Goal: Transaction & Acquisition: Obtain resource

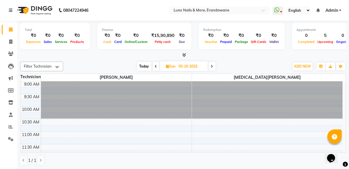
click at [142, 69] on span "Today" at bounding box center [144, 66] width 14 height 9
type input "03-10-2025"
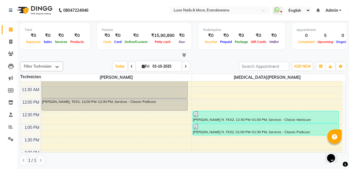
scroll to position [86, 0]
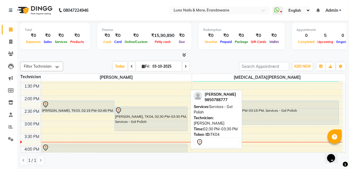
click at [140, 119] on div "[PERSON_NAME], TK04, 02:30 PM-03:30 PM, Services - Gel Polish" at bounding box center [151, 119] width 73 height 24
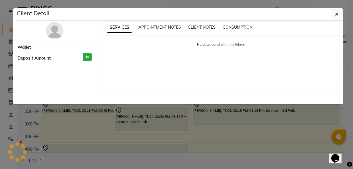
select select "7"
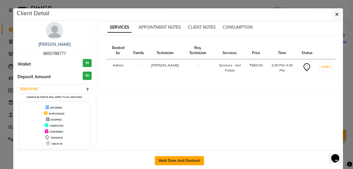
click at [186, 162] on button "Mark Done And Checkout" at bounding box center [179, 160] width 49 height 9
select select "service"
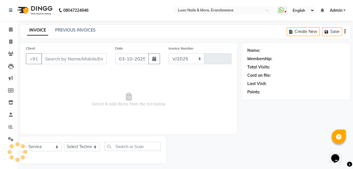
select select "917"
type input "0545"
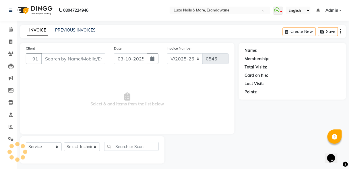
type input "9850788777"
select select "23070"
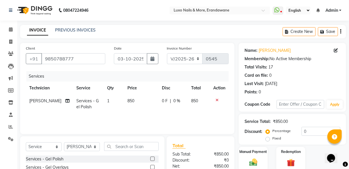
scroll to position [53, 0]
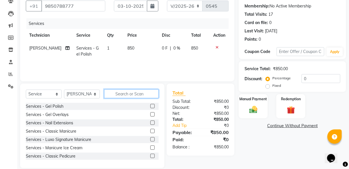
click at [136, 92] on input "text" at bounding box center [131, 94] width 55 height 9
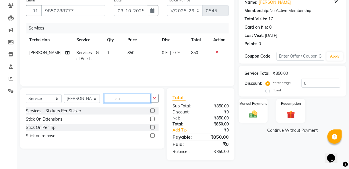
scroll to position [48, 0]
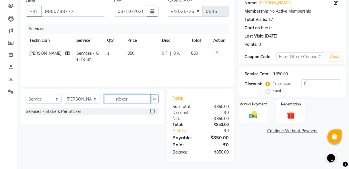
type input "sticker"
click at [153, 112] on label at bounding box center [152, 111] width 4 height 4
click at [153, 112] on input "checkbox" at bounding box center [152, 112] width 4 height 4
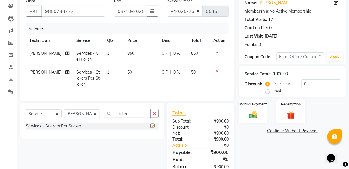
checkbox input "false"
click at [107, 73] on td "1" at bounding box center [114, 78] width 20 height 25
select select "23070"
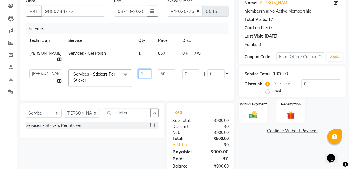
click at [138, 69] on input "1" at bounding box center [144, 73] width 13 height 9
type input "8"
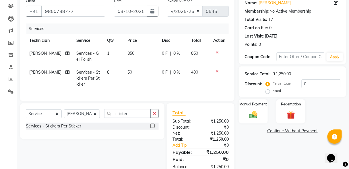
click at [263, 157] on div "Name: [PERSON_NAME] Membership: No Active Membership Total Visits: 17 Card on f…" at bounding box center [295, 85] width 112 height 181
click at [272, 90] on label "Fixed" at bounding box center [276, 90] width 9 height 5
click at [268, 90] on input "Fixed" at bounding box center [269, 91] width 4 height 4
radio input "true"
click at [313, 83] on input "0" at bounding box center [321, 84] width 39 height 9
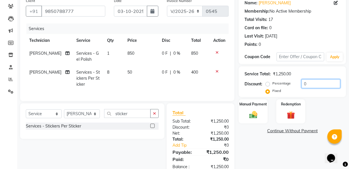
click at [313, 83] on input "0" at bounding box center [321, 84] width 39 height 9
type input "250"
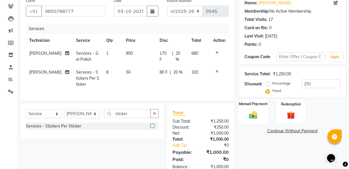
click at [257, 119] on img at bounding box center [253, 115] width 13 height 10
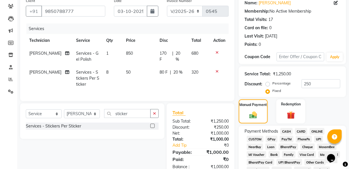
scroll to position [78, 0]
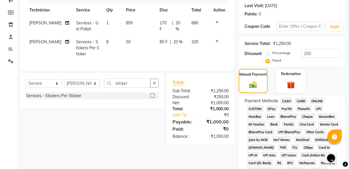
click at [269, 108] on span "GPay" at bounding box center [272, 109] width 12 height 7
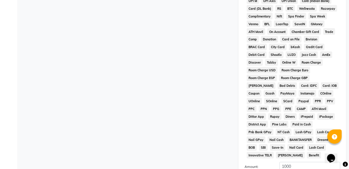
scroll to position [289, 0]
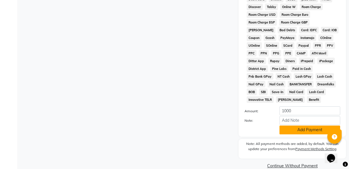
click at [291, 126] on button "Add Payment" at bounding box center [310, 130] width 61 height 9
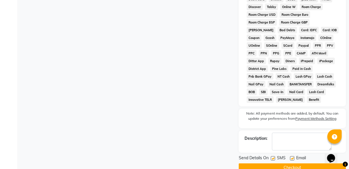
click at [283, 164] on button "Checkout" at bounding box center [292, 168] width 107 height 9
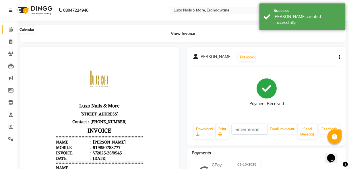
click at [9, 30] on icon at bounding box center [11, 29] width 4 height 4
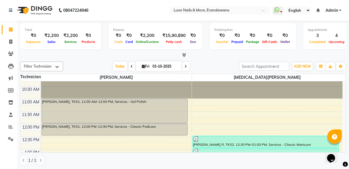
scroll to position [9, 0]
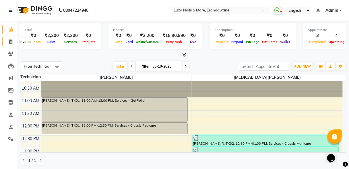
click at [8, 42] on span at bounding box center [11, 42] width 10 height 7
select select "service"
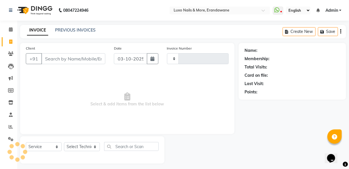
type input "0546"
select select "917"
click at [82, 29] on link "PREVIOUS INVOICES" at bounding box center [75, 30] width 40 height 5
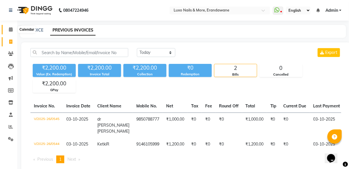
click at [8, 28] on span at bounding box center [11, 29] width 10 height 7
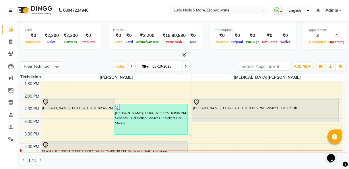
scroll to position [94, 0]
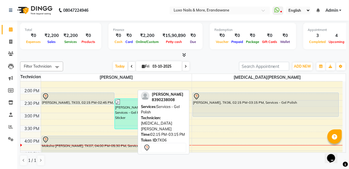
click at [238, 109] on div "[PERSON_NAME], TK06, 02:15 PM-03:15 PM, Services - Gel Polish" at bounding box center [266, 105] width 146 height 24
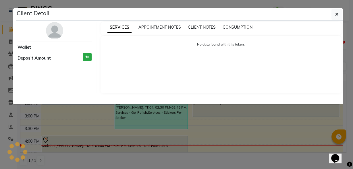
select select "7"
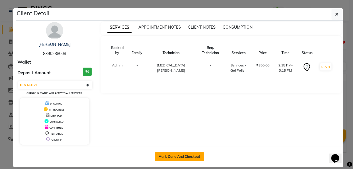
click at [184, 156] on button "Mark Done And Checkout" at bounding box center [179, 156] width 49 height 9
select select "service"
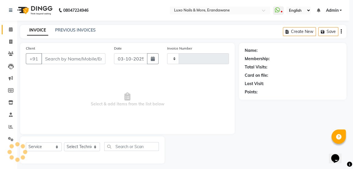
type input "0546"
select select "917"
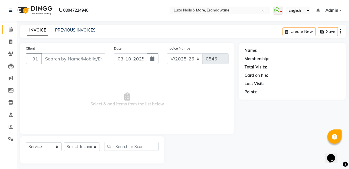
type input "8390238008"
select select "39757"
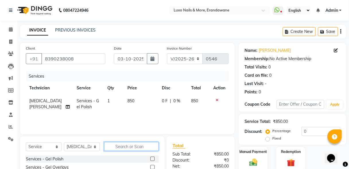
click at [127, 145] on input "text" at bounding box center [131, 146] width 55 height 9
type input "remov"
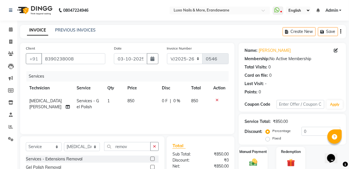
click at [150, 167] on label at bounding box center [152, 167] width 4 height 4
click at [150, 167] on input "checkbox" at bounding box center [152, 168] width 4 height 4
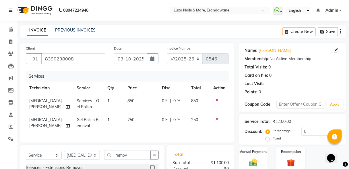
checkbox input "false"
click at [272, 139] on label "Fixed" at bounding box center [276, 138] width 9 height 5
click at [268, 139] on input "Fixed" at bounding box center [269, 139] width 4 height 4
radio input "true"
click at [312, 131] on input "0" at bounding box center [321, 131] width 39 height 9
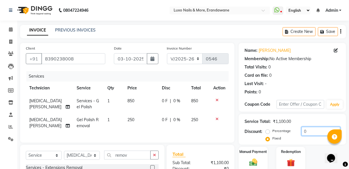
click at [312, 131] on input "0" at bounding box center [321, 131] width 39 height 9
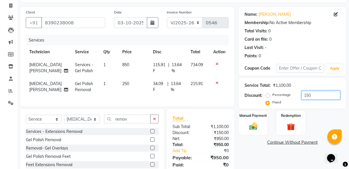
scroll to position [38, 0]
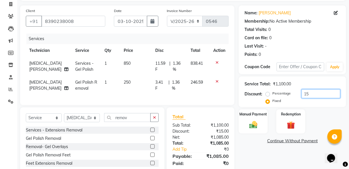
type input "1"
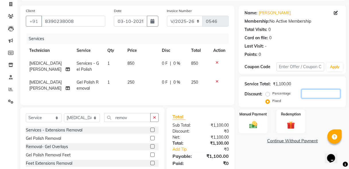
scroll to position [0, 0]
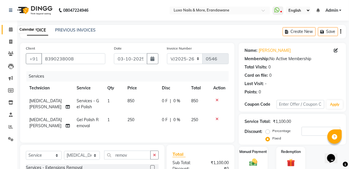
click at [10, 30] on icon at bounding box center [11, 29] width 4 height 4
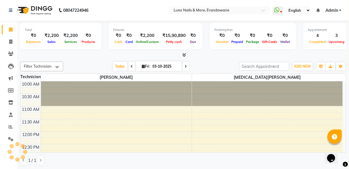
scroll to position [149, 0]
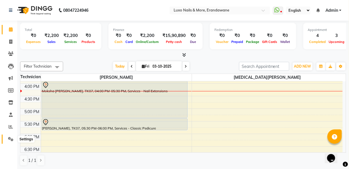
click at [8, 142] on icon at bounding box center [10, 139] width 5 height 4
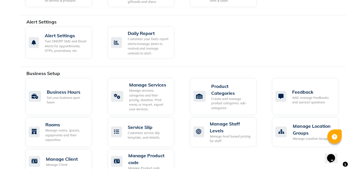
scroll to position [166, 0]
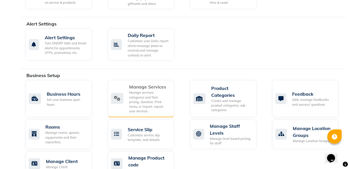
click at [140, 105] on div "Manage services, categories and their pricing, duration. Print menu, or import,…" at bounding box center [149, 102] width 40 height 24
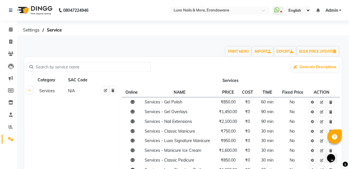
click at [84, 64] on input "text" at bounding box center [90, 67] width 115 height 9
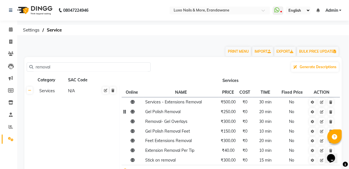
type input "removal"
click at [231, 114] on span "₹250.00" at bounding box center [228, 111] width 15 height 5
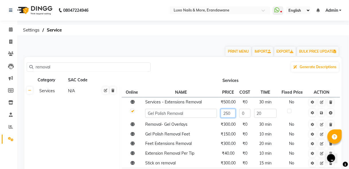
click at [231, 114] on input "250" at bounding box center [228, 113] width 15 height 9
type input "200"
click at [323, 113] on icon at bounding box center [321, 112] width 3 height 3
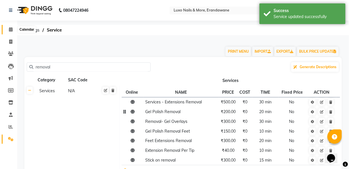
click at [8, 29] on span at bounding box center [11, 29] width 10 height 7
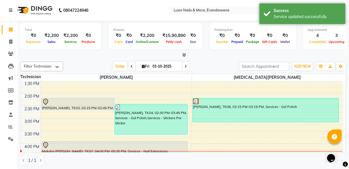
scroll to position [85, 0]
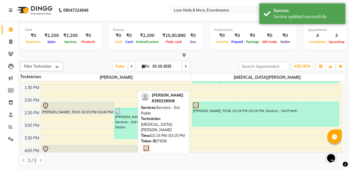
click at [219, 118] on div "[PERSON_NAME], TK06, 02:15 PM-03:15 PM, Services - Gel Polish" at bounding box center [266, 115] width 146 height 24
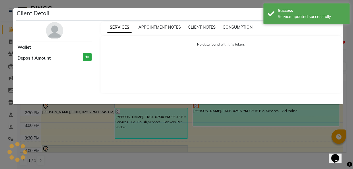
select select "3"
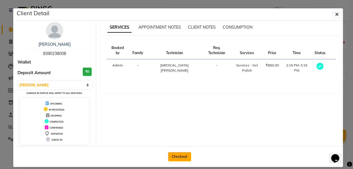
click at [175, 154] on button "Checkout" at bounding box center [179, 156] width 23 height 9
select select "service"
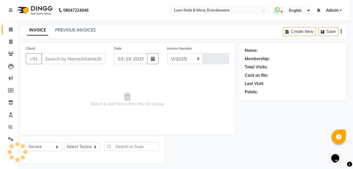
select select "917"
type input "0546"
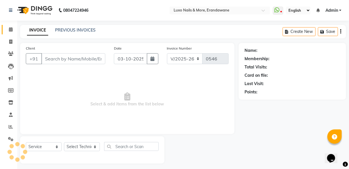
type input "8390238008"
select select "39757"
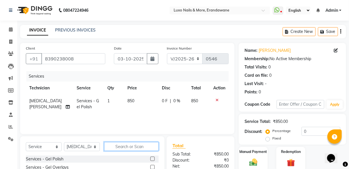
click at [115, 147] on input "text" at bounding box center [131, 146] width 55 height 9
type input "remo"
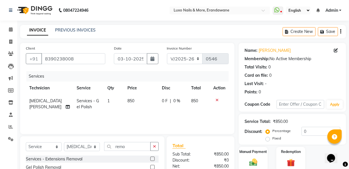
click at [150, 165] on label at bounding box center [152, 167] width 4 height 4
click at [150, 166] on input "checkbox" at bounding box center [152, 168] width 4 height 4
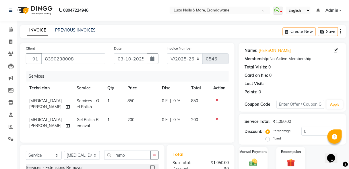
checkbox input "false"
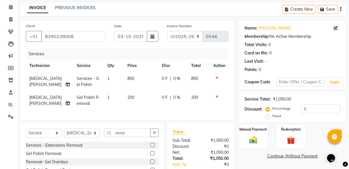
scroll to position [33, 0]
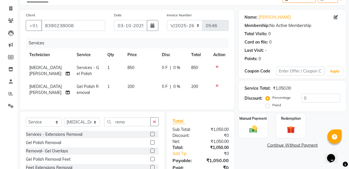
click at [272, 107] on label "Fixed" at bounding box center [276, 105] width 9 height 5
click at [268, 107] on input "Fixed" at bounding box center [269, 105] width 4 height 4
radio input "true"
click at [320, 99] on input "0" at bounding box center [321, 98] width 39 height 9
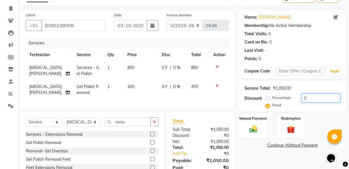
click at [320, 99] on input "0" at bounding box center [321, 98] width 39 height 9
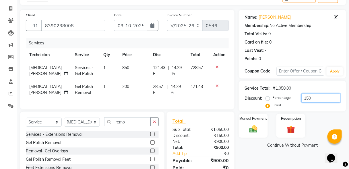
type input "150"
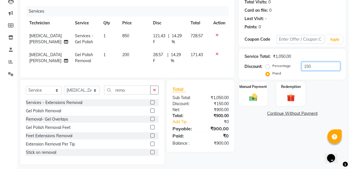
scroll to position [64, 0]
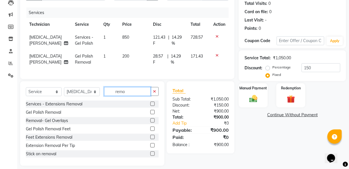
click at [129, 96] on input "remo" at bounding box center [127, 91] width 47 height 9
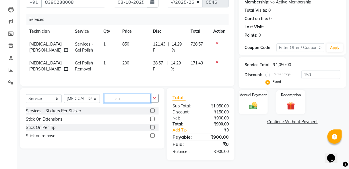
scroll to position [60, 0]
type input "sticker"
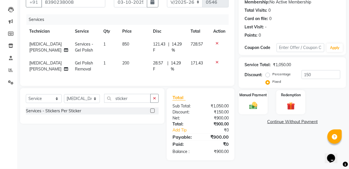
click at [152, 111] on label at bounding box center [152, 111] width 4 height 4
click at [152, 111] on input "checkbox" at bounding box center [152, 111] width 4 height 4
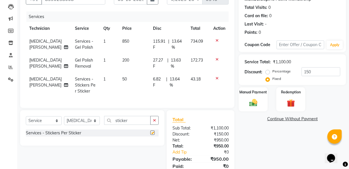
checkbox input "false"
click at [101, 77] on td "1" at bounding box center [109, 85] width 19 height 25
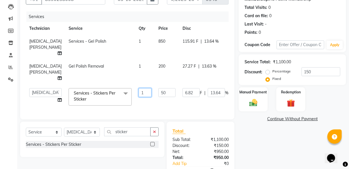
click at [139, 88] on input "1" at bounding box center [145, 92] width 13 height 9
type input "2"
click at [283, 156] on div "Name: [PERSON_NAME] Membership: No Active Membership Total Visits: 0 Card on fi…" at bounding box center [295, 88] width 112 height 211
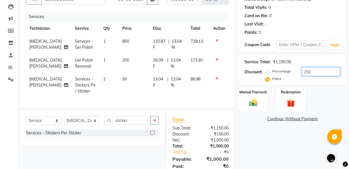
click at [312, 72] on input "150" at bounding box center [321, 71] width 39 height 9
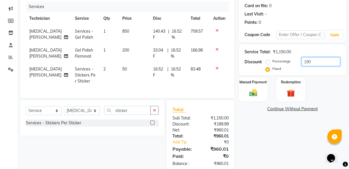
type input "190"
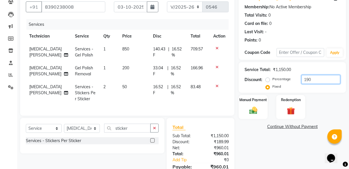
scroll to position [85, 0]
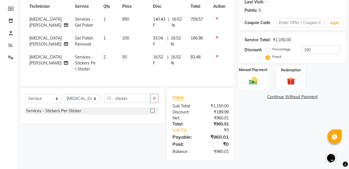
click at [250, 76] on img at bounding box center [253, 81] width 13 height 10
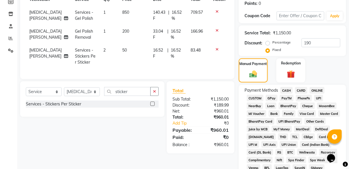
scroll to position [109, 0]
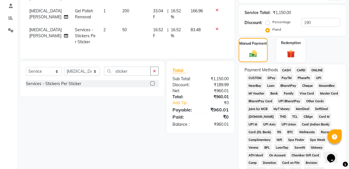
click at [289, 70] on span "CASH" at bounding box center [287, 70] width 12 height 7
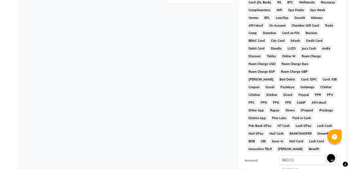
scroll to position [291, 0]
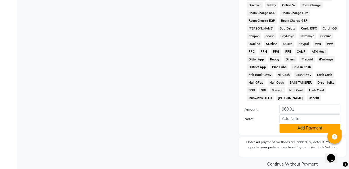
click at [304, 124] on button "Add Payment" at bounding box center [310, 128] width 61 height 9
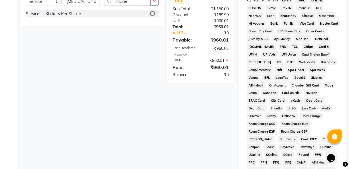
scroll to position [292, 0]
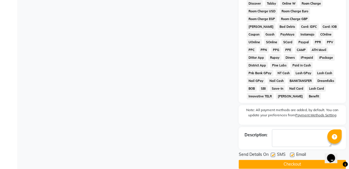
click at [287, 160] on button "Checkout" at bounding box center [292, 164] width 107 height 9
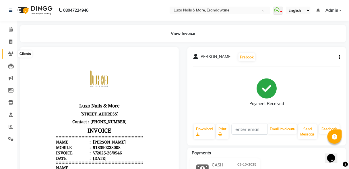
click at [10, 54] on icon at bounding box center [10, 54] width 5 height 4
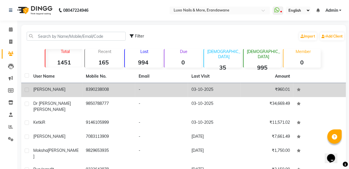
click at [101, 89] on td "8390238008" at bounding box center [109, 90] width 53 height 14
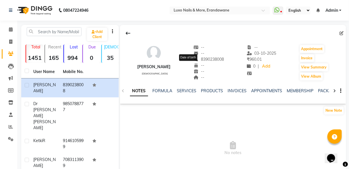
click at [194, 66] on span "--" at bounding box center [199, 65] width 11 height 5
click at [341, 35] on span at bounding box center [343, 33] width 6 height 6
click at [341, 34] on icon at bounding box center [342, 33] width 4 height 4
select select "22"
select select "[DEMOGRAPHIC_DATA]"
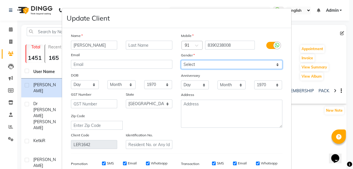
click at [218, 63] on select "Select [DEMOGRAPHIC_DATA] [DEMOGRAPHIC_DATA] Other Prefer Not To Say" at bounding box center [231, 64] width 101 height 9
click at [181, 60] on select "Select [DEMOGRAPHIC_DATA] [DEMOGRAPHIC_DATA] Other Prefer Not To Say" at bounding box center [231, 64] width 101 height 9
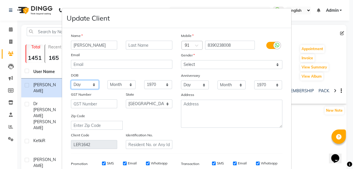
click at [85, 86] on select "Day 01 02 03 04 05 06 07 08 09 10 11 12 13 14 15 16 17 18 19 20 21 22 23 24 25 …" at bounding box center [85, 84] width 28 height 9
select select "20"
click at [71, 80] on select "Day 01 02 03 04 05 06 07 08 09 10 11 12 13 14 15 16 17 18 19 20 21 22 23 24 25 …" at bounding box center [85, 84] width 28 height 9
click at [125, 84] on select "Month January February March April May June July August September October Novem…" at bounding box center [121, 84] width 28 height 9
select select "07"
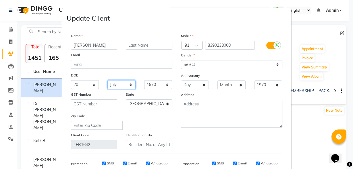
click at [107, 80] on select "Month January February March April May June July August September October Novem…" at bounding box center [121, 84] width 28 height 9
click at [164, 85] on select "1940 1941 1942 1943 1944 1945 1946 1947 1948 1949 1950 1951 1952 1953 1954 1955…" at bounding box center [158, 84] width 28 height 9
select select "1992"
click at [144, 80] on select "1940 1941 1942 1943 1944 1945 1946 1947 1948 1949 1950 1951 1952 1953 1954 1955…" at bounding box center [158, 84] width 28 height 9
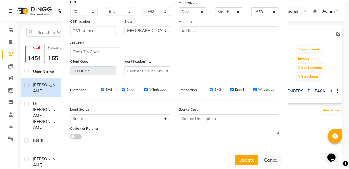
scroll to position [84, 0]
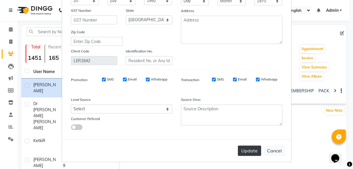
click at [249, 148] on button "Update" at bounding box center [249, 151] width 23 height 10
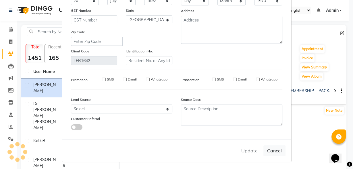
select select
select select "null"
select select
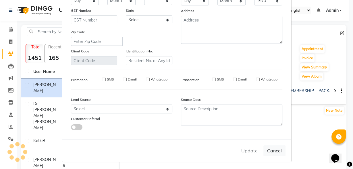
select select
checkbox input "false"
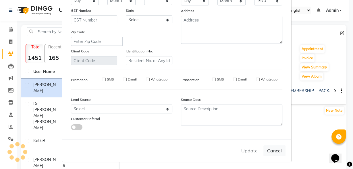
checkbox input "false"
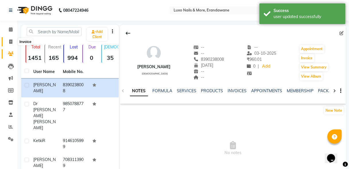
click at [9, 41] on icon at bounding box center [10, 42] width 3 height 4
select select "917"
select select "service"
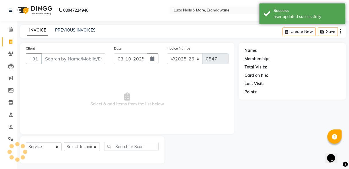
scroll to position [3, 0]
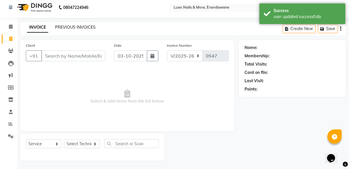
click at [76, 26] on link "PREVIOUS INVOICES" at bounding box center [75, 27] width 40 height 5
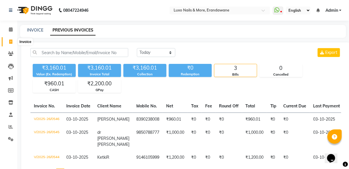
click at [9, 40] on icon at bounding box center [10, 42] width 3 height 4
select select "service"
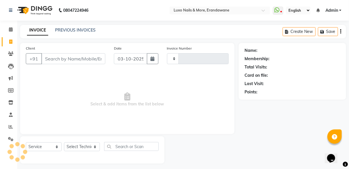
scroll to position [3, 0]
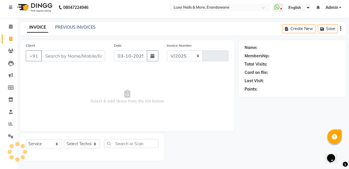
select select "917"
type input "0547"
click at [78, 26] on link "PREVIOUS INVOICES" at bounding box center [75, 27] width 40 height 5
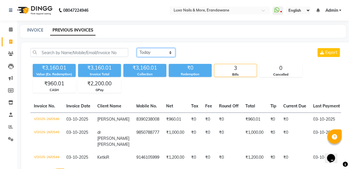
click at [146, 55] on select "[DATE] [DATE] Custom Range" at bounding box center [156, 52] width 38 height 9
click at [345, 72] on div "[DATE] [DATE] Custom Range Export ₹3,160.01 Value (Ex. Redemption) ₹3,160.01 In…" at bounding box center [185, 114] width 329 height 145
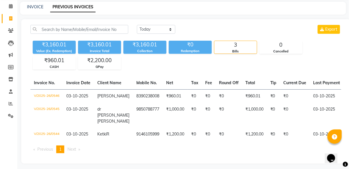
scroll to position [6, 0]
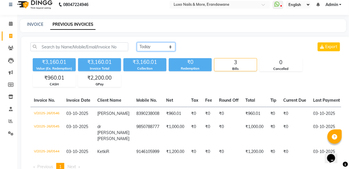
click at [171, 45] on select "[DATE] [DATE] Custom Range" at bounding box center [156, 46] width 38 height 9
select select "range"
click at [137, 42] on select "[DATE] [DATE] Custom Range" at bounding box center [156, 46] width 38 height 9
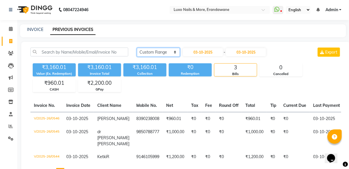
scroll to position [4, 0]
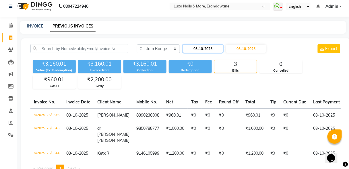
click at [215, 47] on input "03-10-2025" at bounding box center [203, 49] width 40 height 8
select select "10"
select select "2025"
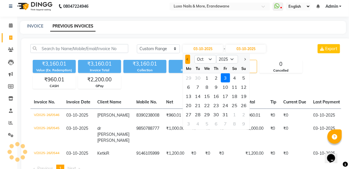
click at [189, 59] on button "Previous month" at bounding box center [187, 59] width 5 height 9
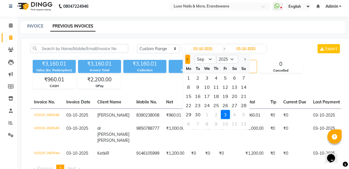
click at [189, 59] on button "Previous month" at bounding box center [187, 59] width 5 height 9
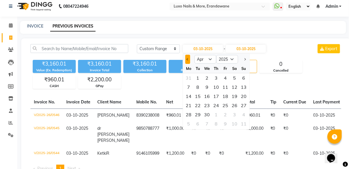
click at [189, 59] on button "Previous month" at bounding box center [187, 59] width 5 height 9
click at [186, 59] on button "Previous month" at bounding box center [187, 59] width 5 height 9
click at [244, 58] on button "Next month" at bounding box center [245, 59] width 5 height 9
click at [245, 59] on span "Next month" at bounding box center [244, 59] width 2 height 2
select select "4"
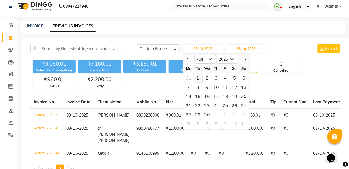
click at [198, 77] on div "1" at bounding box center [198, 78] width 9 height 9
type input "[DATE]"
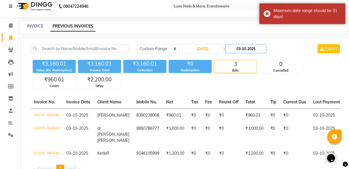
click at [253, 49] on input "03-10-2025" at bounding box center [246, 49] width 40 height 8
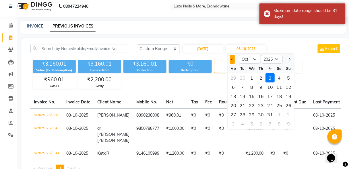
click at [232, 59] on span "Previous month" at bounding box center [232, 59] width 2 height 2
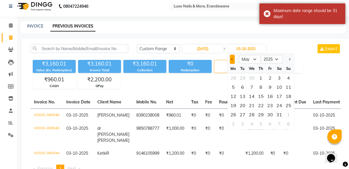
click at [232, 59] on span "Previous month" at bounding box center [232, 59] width 2 height 2
select select "4"
click at [253, 114] on div "30" at bounding box center [251, 114] width 9 height 9
type input "[DATE]"
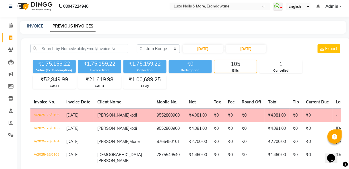
click at [312, 79] on div "₹1,75,159.22 Value (Ex. Redemption) ₹1,75,159.22 Invoice Total ₹1,75,159.22 Col…" at bounding box center [185, 73] width 311 height 31
click at [185, 115] on td "₹4,081.00" at bounding box center [197, 115] width 25 height 13
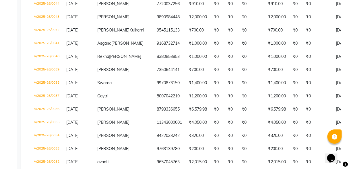
scroll to position [9, 0]
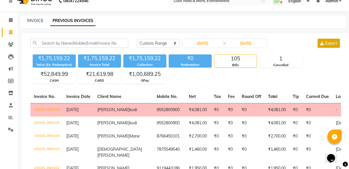
click at [327, 44] on span "Export" at bounding box center [332, 43] width 12 height 5
click at [202, 46] on input "[DATE]" at bounding box center [203, 43] width 40 height 8
select select "4"
select select "2025"
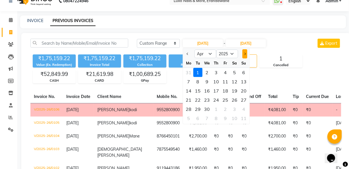
click at [243, 54] on button "Next month" at bounding box center [245, 53] width 5 height 9
select select "5"
click at [216, 71] on div "1" at bounding box center [216, 72] width 9 height 9
type input "[DATE]"
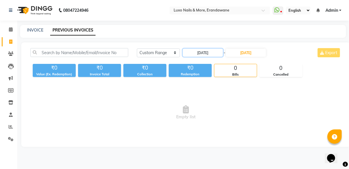
scroll to position [0, 0]
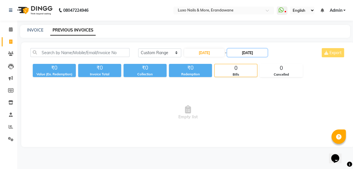
click at [242, 54] on input "[DATE]" at bounding box center [247, 53] width 40 height 8
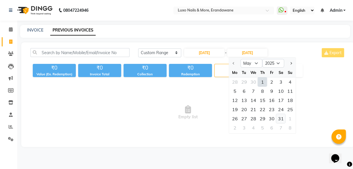
click at [282, 118] on div "31" at bounding box center [280, 118] width 9 height 9
type input "[DATE]"
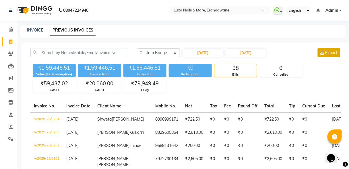
click at [334, 54] on span "Export" at bounding box center [332, 52] width 12 height 5
click at [209, 55] on input "[DATE]" at bounding box center [203, 53] width 40 height 8
select select "5"
select select "2025"
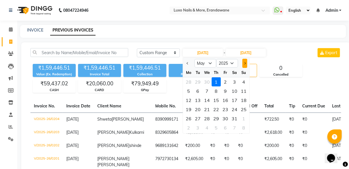
click at [243, 63] on button "Next month" at bounding box center [245, 63] width 5 height 9
select select "6"
click at [243, 81] on div "1" at bounding box center [243, 82] width 9 height 9
type input "[DATE]"
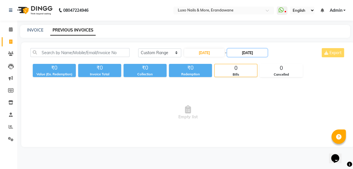
click at [252, 51] on input "[DATE]" at bounding box center [247, 53] width 40 height 8
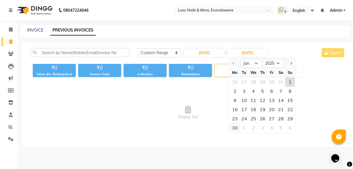
click at [235, 127] on div "30" at bounding box center [234, 127] width 9 height 9
type input "[DATE]"
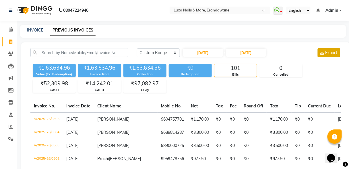
click at [333, 54] on span "Export" at bounding box center [332, 52] width 12 height 5
click at [209, 54] on input "[DATE]" at bounding box center [203, 53] width 40 height 8
select select "6"
select select "2025"
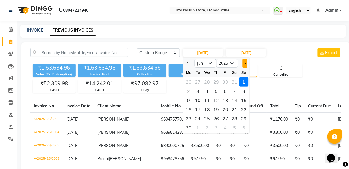
click at [243, 65] on button "Next month" at bounding box center [245, 63] width 5 height 9
select select "7"
click at [198, 84] on div "1" at bounding box center [198, 82] width 9 height 9
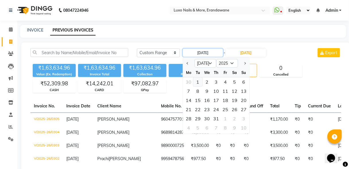
type input "[DATE]"
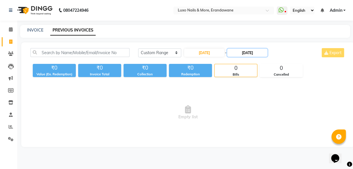
click at [251, 51] on input "[DATE]" at bounding box center [247, 53] width 40 height 8
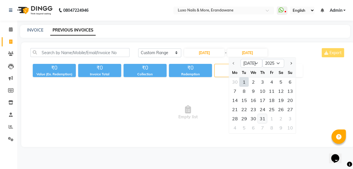
click at [262, 118] on div "31" at bounding box center [262, 118] width 9 height 9
type input "[DATE]"
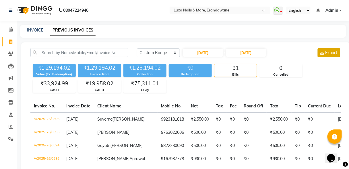
click at [331, 54] on span "Export" at bounding box center [332, 52] width 12 height 5
click at [217, 53] on input "[DATE]" at bounding box center [203, 53] width 40 height 8
select select "7"
select select "2025"
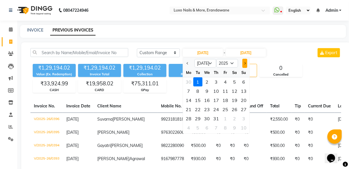
click at [245, 64] on button "Next month" at bounding box center [245, 63] width 5 height 9
select select "8"
click at [225, 82] on div "1" at bounding box center [225, 82] width 9 height 9
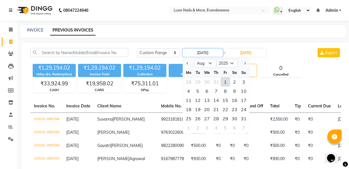
type input "[DATE]"
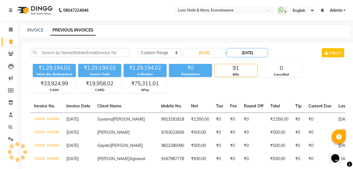
click at [246, 50] on input "[DATE]" at bounding box center [247, 53] width 40 height 8
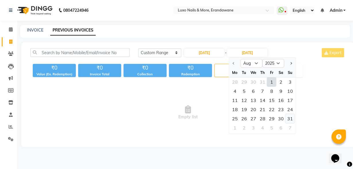
click at [290, 118] on div "31" at bounding box center [289, 118] width 9 height 9
type input "[DATE]"
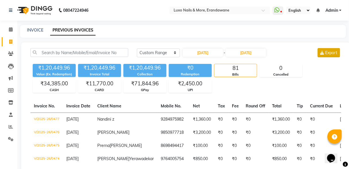
click at [327, 53] on span "Export" at bounding box center [332, 52] width 12 height 5
click at [220, 52] on input "[DATE]" at bounding box center [203, 53] width 40 height 8
select select "8"
select select "2025"
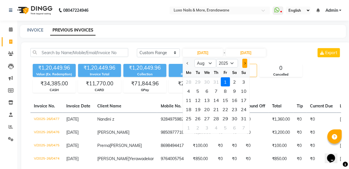
click at [245, 64] on span "Next month" at bounding box center [244, 63] width 2 height 2
select select "9"
click at [187, 82] on div "1" at bounding box center [188, 82] width 9 height 9
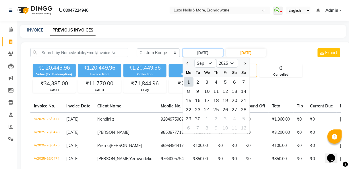
type input "01-09-2025"
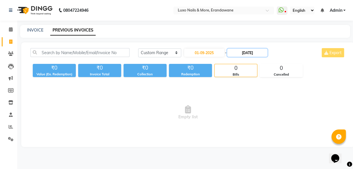
click at [256, 54] on input "[DATE]" at bounding box center [247, 53] width 40 height 8
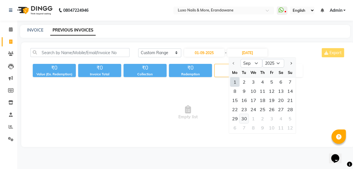
click at [244, 117] on div "30" at bounding box center [243, 118] width 9 height 9
type input "30-09-2025"
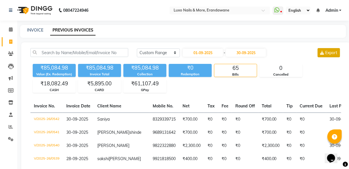
click at [323, 51] on icon at bounding box center [322, 53] width 4 height 4
